Goal: Task Accomplishment & Management: Manage account settings

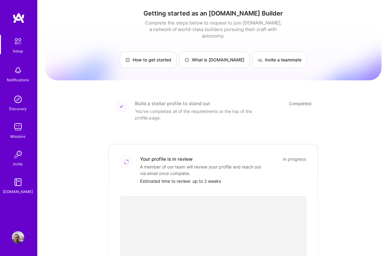
click at [14, 38] on img at bounding box center [17, 41] width 13 height 13
click at [16, 232] on img at bounding box center [18, 237] width 12 height 12
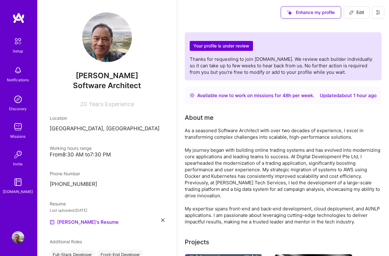
click at [359, 12] on span "Edit" at bounding box center [356, 12] width 15 height 6
select select "SG"
select select "Right Now"
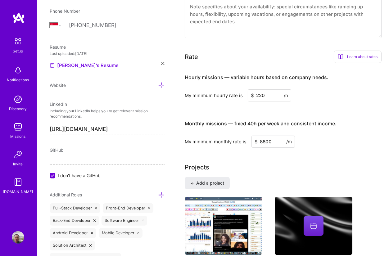
scroll to position [279, 0]
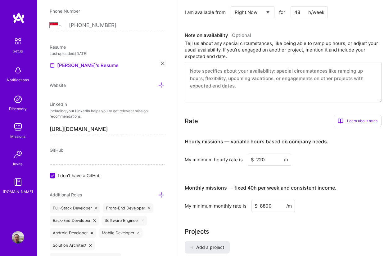
click at [266, 161] on input "220" at bounding box center [269, 160] width 43 height 12
click at [273, 161] on input "220" at bounding box center [269, 160] width 43 height 12
type input "52"
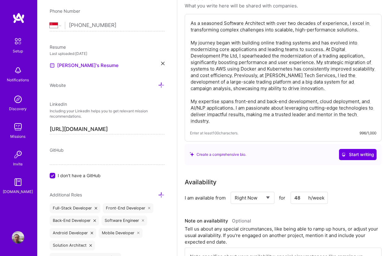
scroll to position [0, 0]
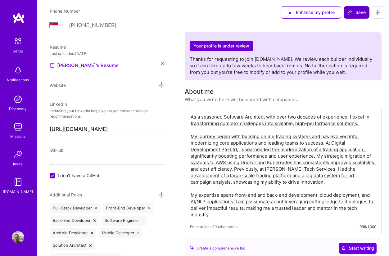
click at [358, 16] on button "Save" at bounding box center [356, 12] width 26 height 12
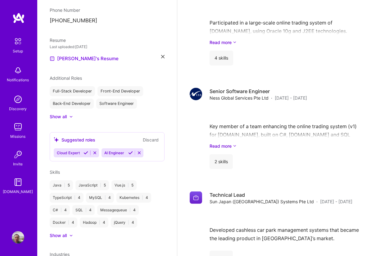
scroll to position [1107, 0]
